Goal: Communication & Community: Share content

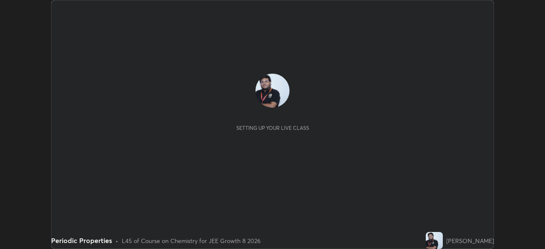
scroll to position [249, 545]
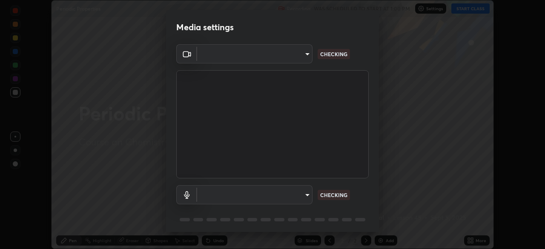
type input "d2a8d083fe92625c00d6f2d6251b1743eb4d001f6796ada4c2fe812c908969fc"
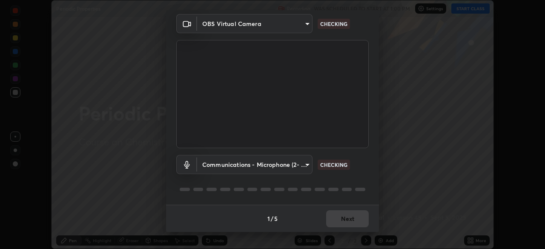
click at [264, 168] on body "Erase all Periodic Properties Recording WAS SCHEDULED TO START AT 1:00 PM Setti…" at bounding box center [272, 124] width 545 height 249
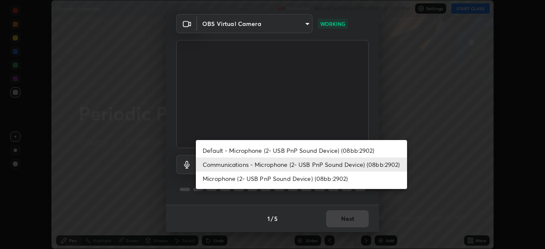
click at [297, 207] on div at bounding box center [272, 124] width 545 height 249
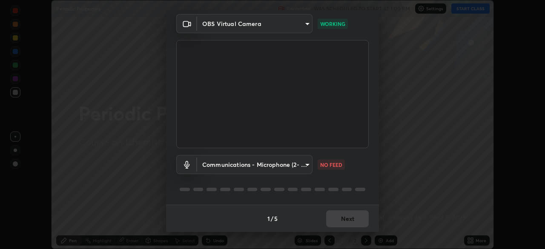
click at [286, 167] on body "Erase all Periodic Properties Recording WAS SCHEDULED TO START AT 1:00 PM Setti…" at bounding box center [272, 124] width 545 height 249
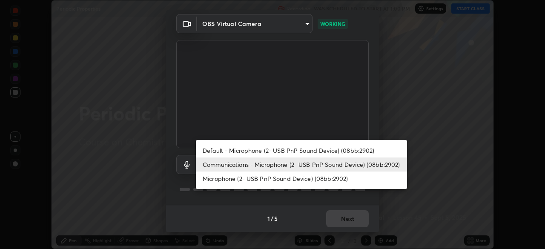
click at [297, 147] on li "Default - Microphone (2- USB PnP Sound Device) (08bb:2902)" at bounding box center [301, 150] width 211 height 14
type input "default"
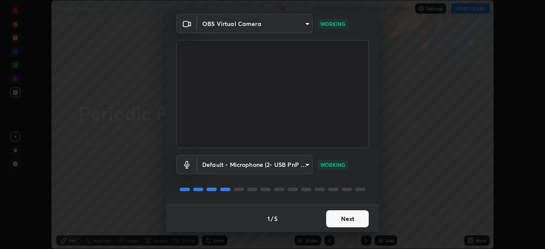
click at [353, 219] on button "Next" at bounding box center [347, 218] width 43 height 17
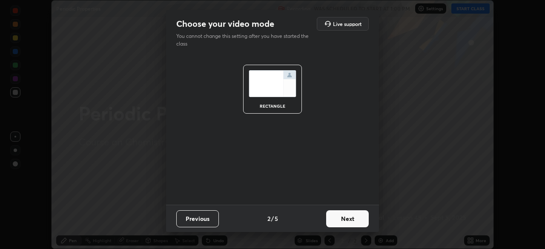
scroll to position [0, 0]
click at [351, 218] on button "Next" at bounding box center [347, 218] width 43 height 17
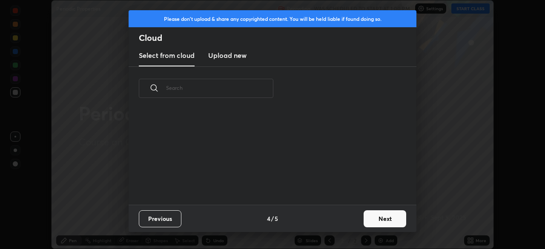
click at [386, 217] on button "Next" at bounding box center [384, 218] width 43 height 17
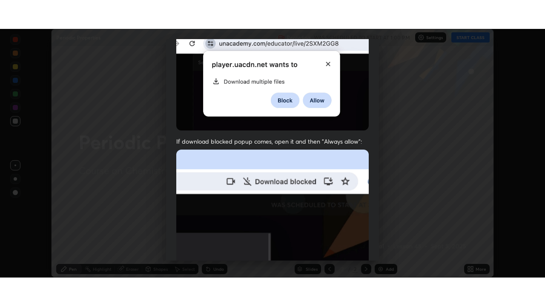
scroll to position [204, 0]
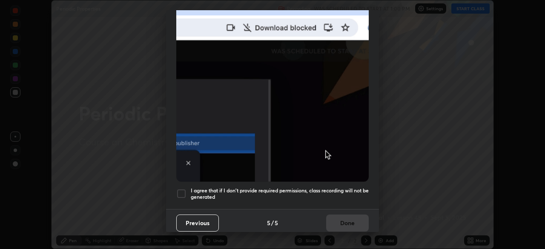
click at [182, 192] on div at bounding box center [181, 193] width 10 height 10
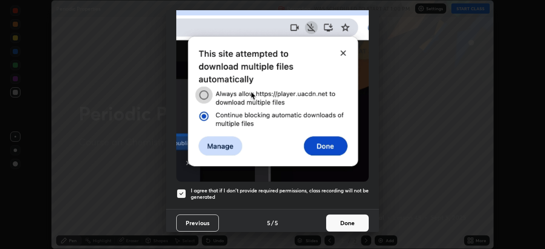
click at [357, 217] on button "Done" at bounding box center [347, 222] width 43 height 17
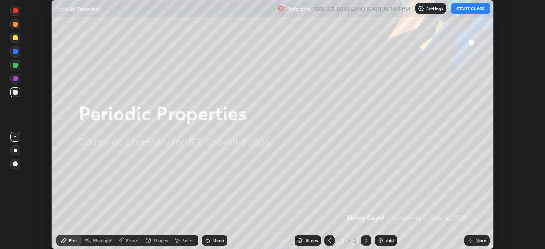
click at [464, 12] on button "START CLASS" at bounding box center [470, 8] width 38 height 10
click at [475, 240] on div "More" at bounding box center [480, 240] width 11 height 4
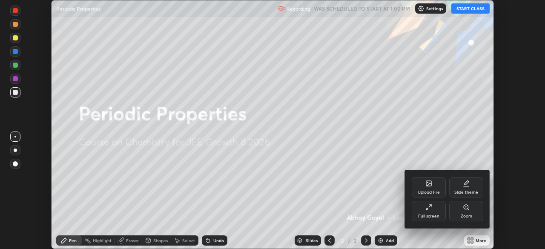
click at [430, 212] on div "Full screen" at bounding box center [428, 211] width 34 height 20
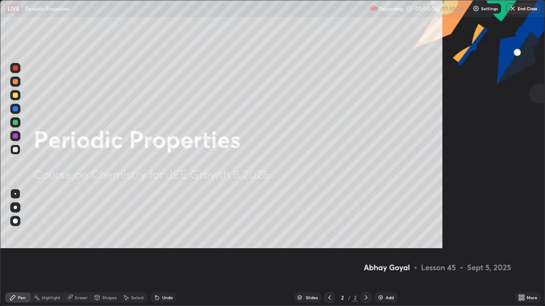
scroll to position [306, 545]
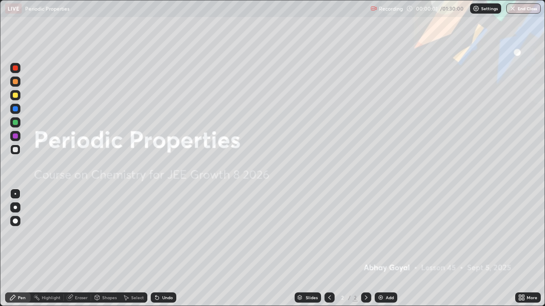
click at [388, 248] on div "Add" at bounding box center [389, 298] width 8 height 4
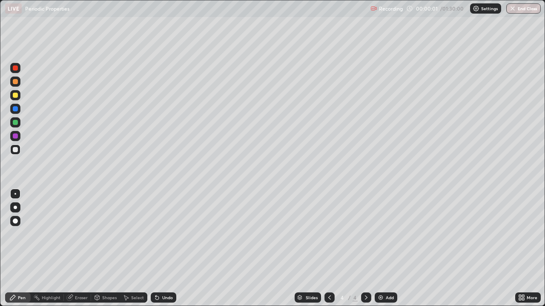
click at [387, 248] on div "Add" at bounding box center [389, 298] width 8 height 4
click at [88, 248] on div "Eraser" at bounding box center [77, 298] width 27 height 10
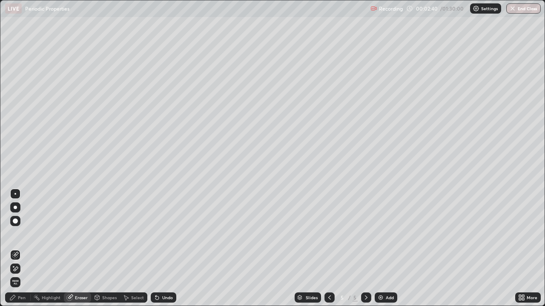
click at [145, 248] on div "Select" at bounding box center [133, 298] width 27 height 10
click at [48, 248] on div "Highlight" at bounding box center [51, 298] width 19 height 4
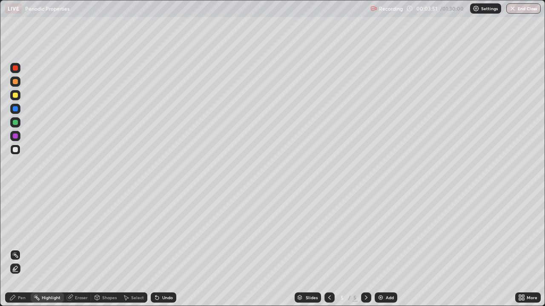
click at [24, 248] on div "Pen" at bounding box center [22, 298] width 8 height 4
